Goal: Information Seeking & Learning: Learn about a topic

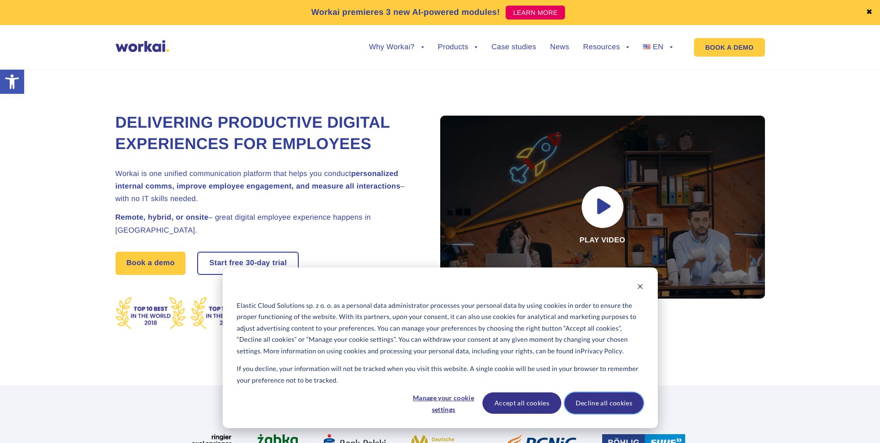
click at [584, 404] on button "Decline all cookies" at bounding box center [604, 402] width 79 height 21
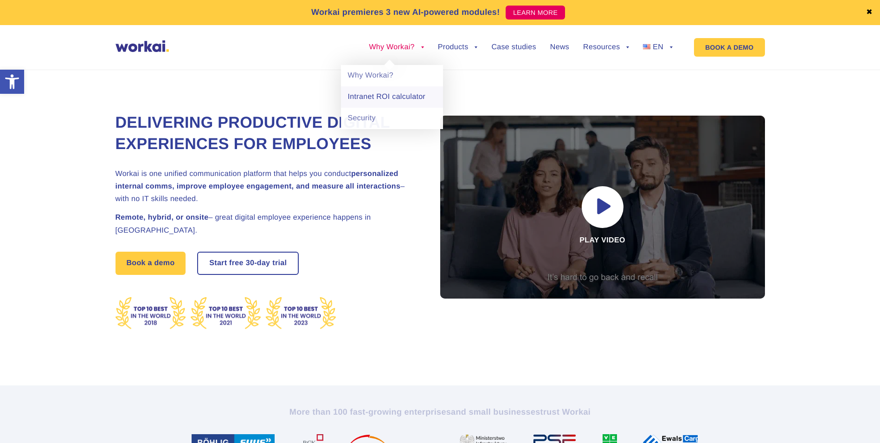
click at [391, 103] on link "Intranet ROI calculator" at bounding box center [392, 96] width 102 height 21
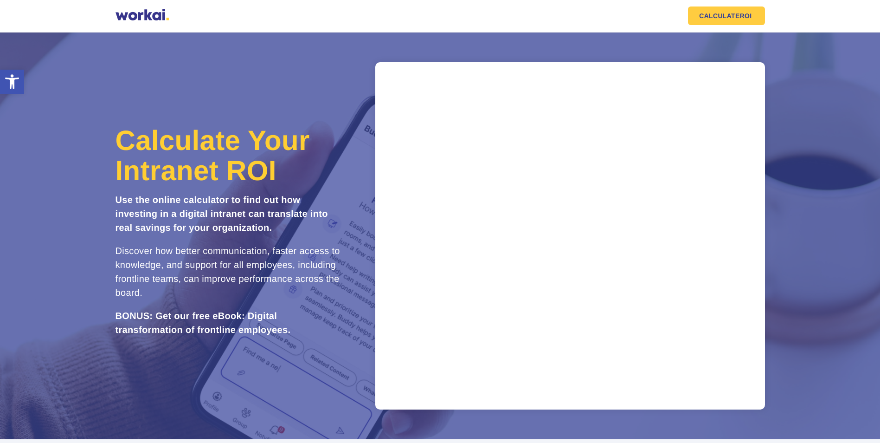
click at [785, 96] on section "Calculate Your Intranet ROI Use the online calculator to find out how investing…" at bounding box center [440, 235] width 880 height 406
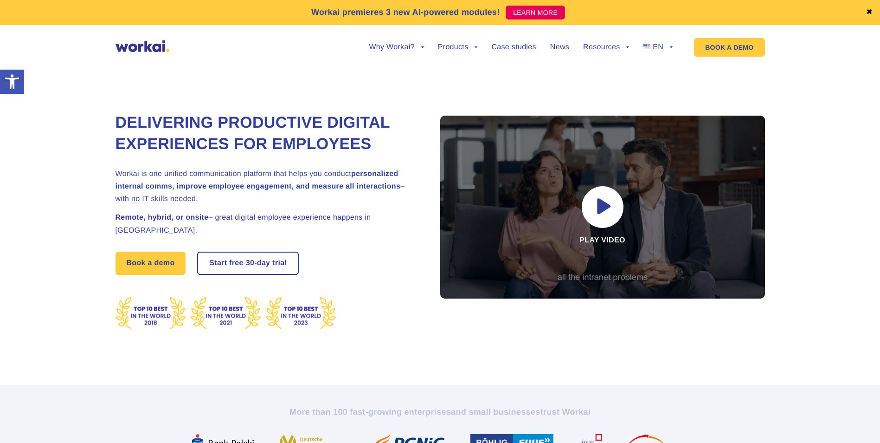
drag, startPoint x: 874, startPoint y: 7, endPoint x: 873, endPoint y: 12, distance: 5.4
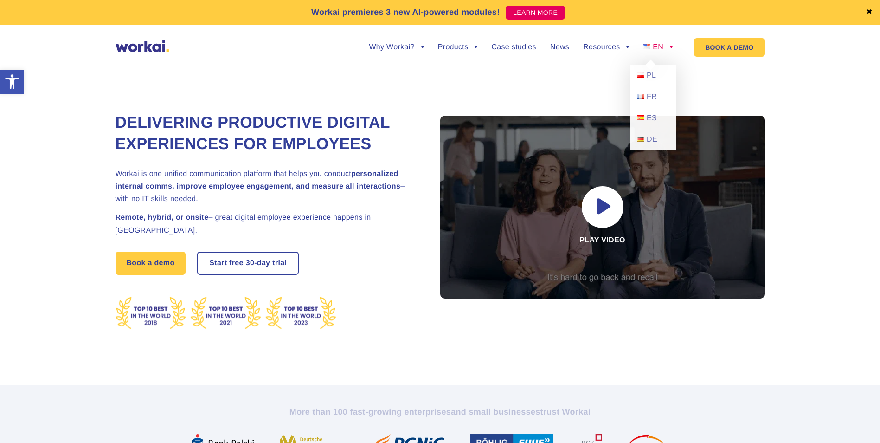
click at [671, 48] on link "EN" at bounding box center [658, 47] width 30 height 7
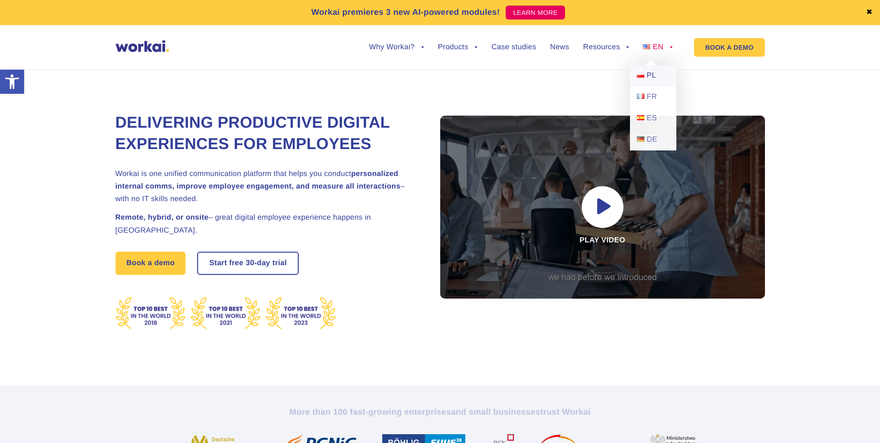
click at [648, 78] on span "PL" at bounding box center [651, 75] width 9 height 8
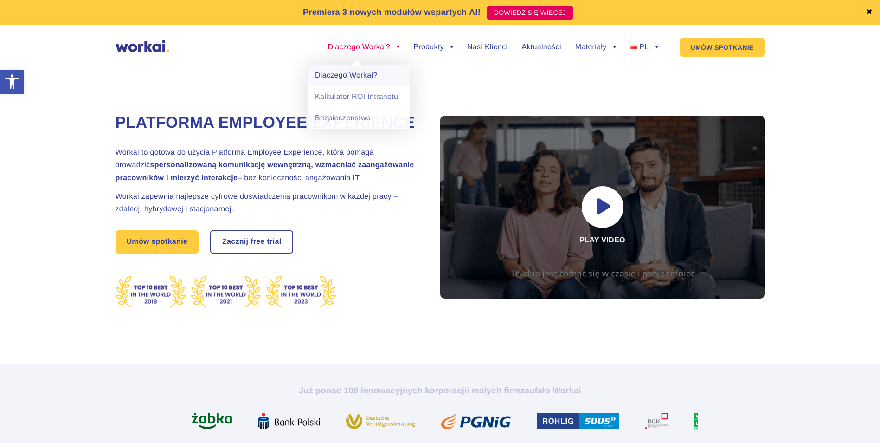
click at [366, 73] on link "Dlaczego Workai?" at bounding box center [359, 75] width 102 height 21
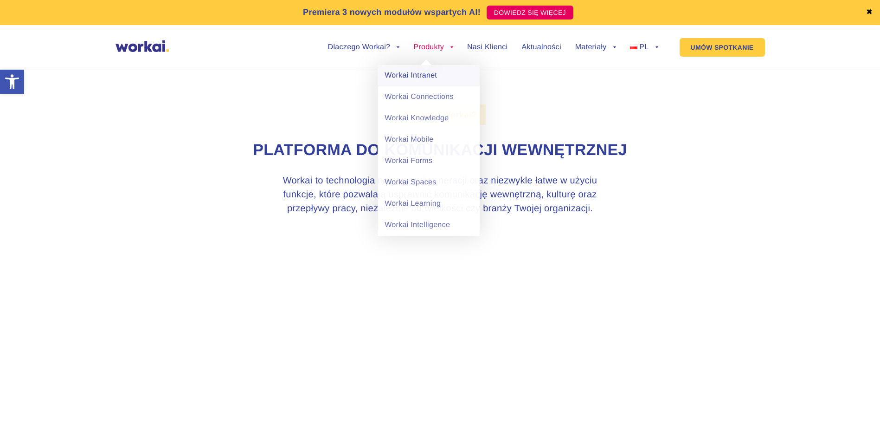
click at [424, 75] on link "Workai Intranet" at bounding box center [429, 75] width 102 height 21
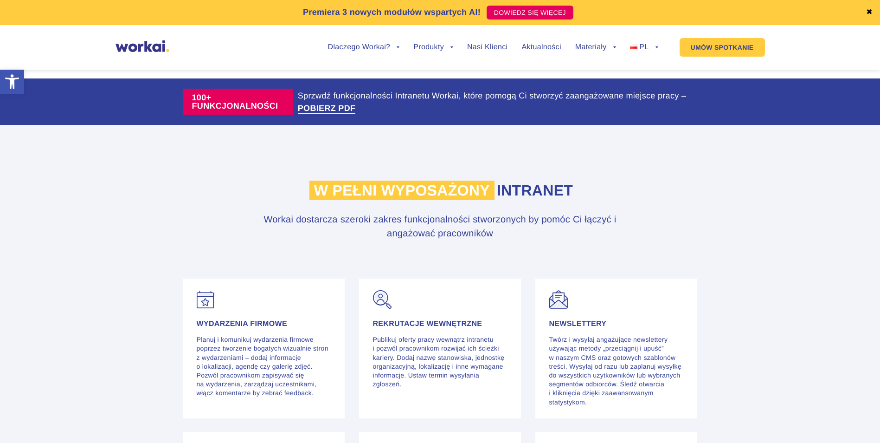
scroll to position [1670, 0]
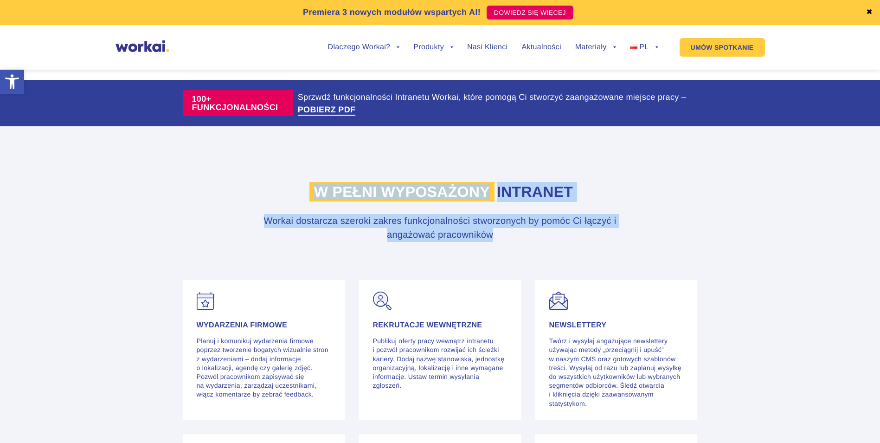
drag, startPoint x: 521, startPoint y: 258, endPoint x: 256, endPoint y: 188, distance: 274.5
click at [256, 188] on section "W pełni wyposażony intranet Workai dostarcza szeroki zakres funkcjonalności stw…" at bounding box center [440, 203] width 880 height 154
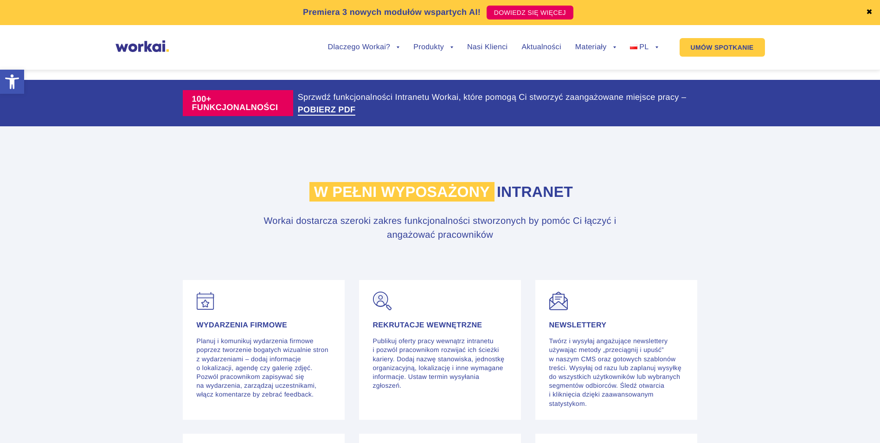
drag, startPoint x: 256, startPoint y: 188, endPoint x: 260, endPoint y: 198, distance: 11.2
click at [260, 198] on section "W pełni wyposażony intranet Workai dostarcza szeroki zakres funkcjonalności stw…" at bounding box center [440, 203] width 880 height 154
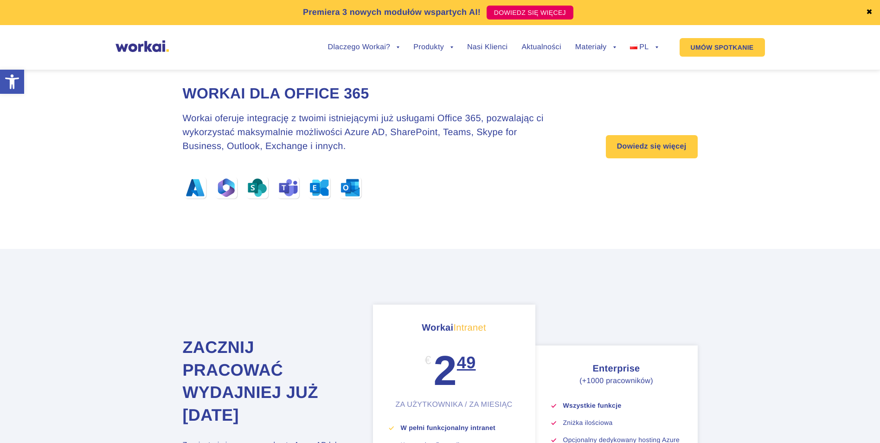
scroll to position [3108, 0]
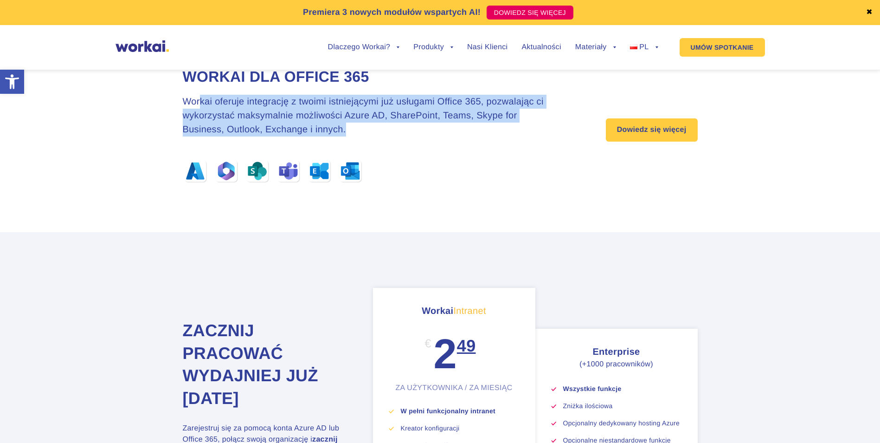
drag, startPoint x: 199, startPoint y: 100, endPoint x: 543, endPoint y: 136, distance: 346.5
click at [543, 136] on h3 "Workai oferuje integrację z twoimi istniejącymi już usługami Office 365, pozwal…" at bounding box center [371, 116] width 377 height 42
drag, startPoint x: 543, startPoint y: 136, endPoint x: 438, endPoint y: 135, distance: 104.9
click at [438, 135] on h3 "Workai oferuje integrację z twoimi istniejącymi już usługami Office 365, pozwal…" at bounding box center [371, 116] width 377 height 42
drag, startPoint x: 438, startPoint y: 135, endPoint x: 168, endPoint y: 95, distance: 272.9
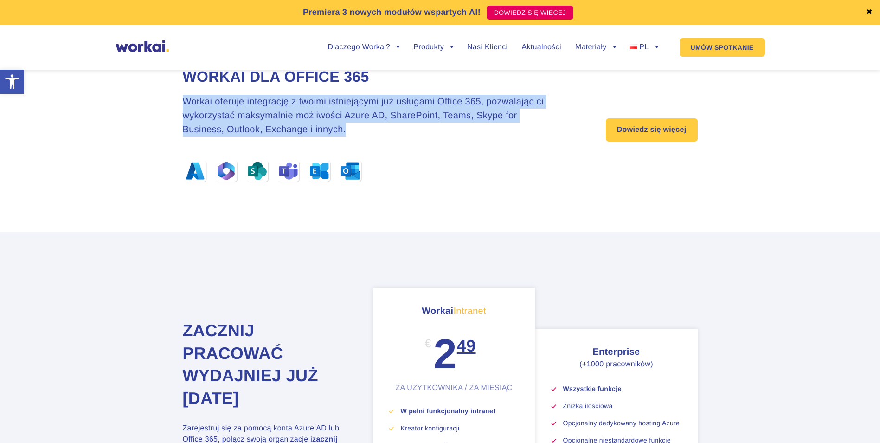
click at [168, 95] on section "Workai dla Office 365 Workai oferuje integrację z twoimi istniejącymi już usług…" at bounding box center [440, 126] width 880 height 212
drag, startPoint x: 168, startPoint y: 95, endPoint x: 198, endPoint y: 103, distance: 30.5
click at [198, 103] on h3 "Workai oferuje integrację z twoimi istniejącymi już usługami Office 365, pozwal…" at bounding box center [371, 116] width 377 height 42
drag, startPoint x: 198, startPoint y: 103, endPoint x: 419, endPoint y: 135, distance: 223.5
click at [419, 135] on h3 "Workai oferuje integrację z twoimi istniejącymi już usługami Office 365, pozwal…" at bounding box center [371, 116] width 377 height 42
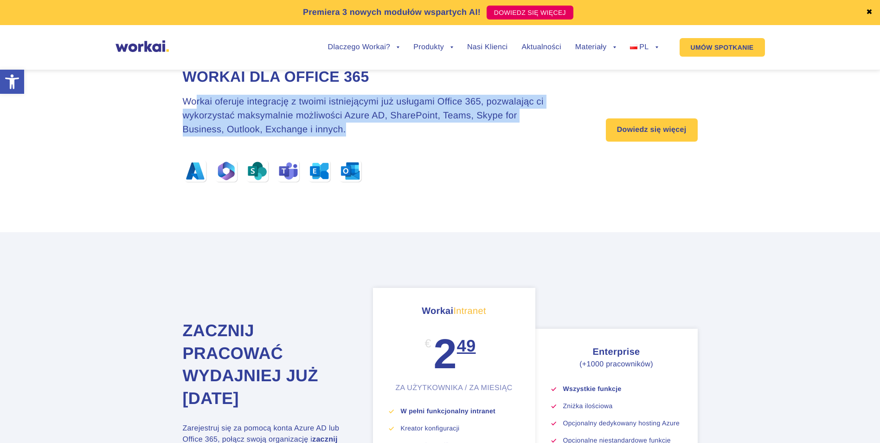
click at [419, 135] on h3 "Workai oferuje integrację z twoimi istniejącymi już usługami Office 365, pozwal…" at bounding box center [371, 116] width 377 height 42
